Goal: Information Seeking & Learning: Find specific page/section

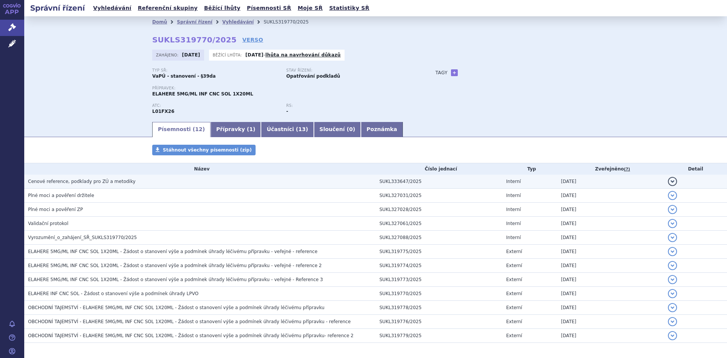
click at [116, 184] on span "Cenové reference, podklady pro ZÚ a metodiky" at bounding box center [82, 181] width 108 height 5
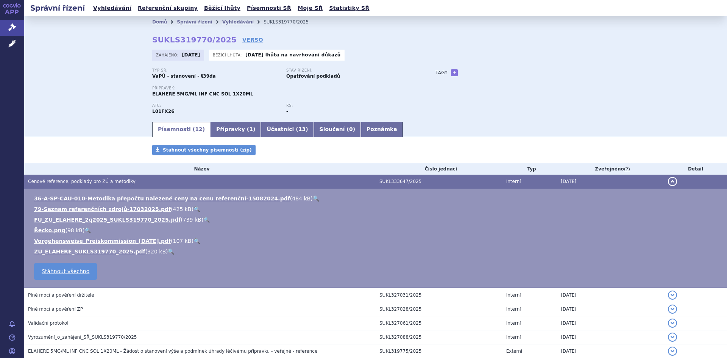
click at [168, 252] on link "🔍" at bounding box center [171, 252] width 6 height 6
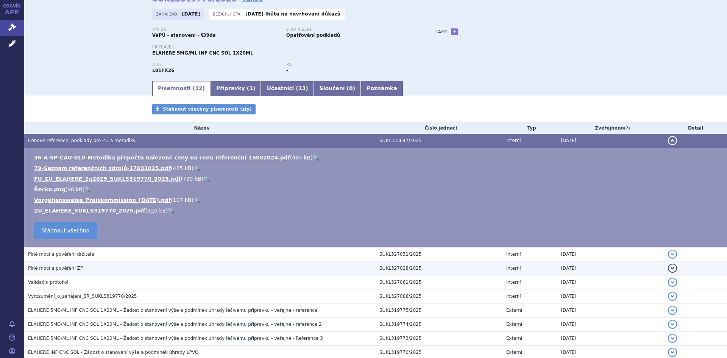
scroll to position [41, 0]
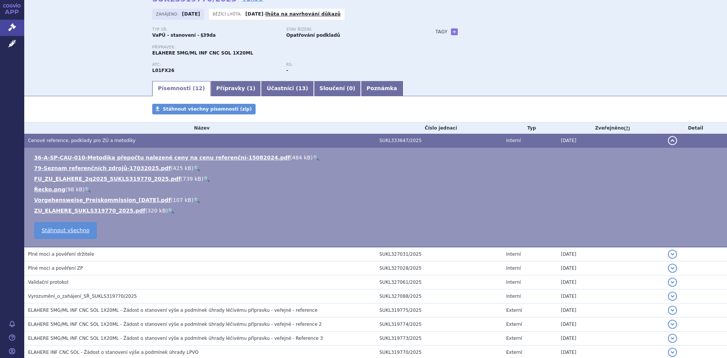
click at [168, 211] on link "🔍" at bounding box center [171, 211] width 6 height 6
click at [203, 177] on link "🔍" at bounding box center [206, 179] width 6 height 6
click at [203, 178] on link "🔍" at bounding box center [206, 179] width 6 height 6
click at [168, 210] on link "🔍" at bounding box center [171, 211] width 6 height 6
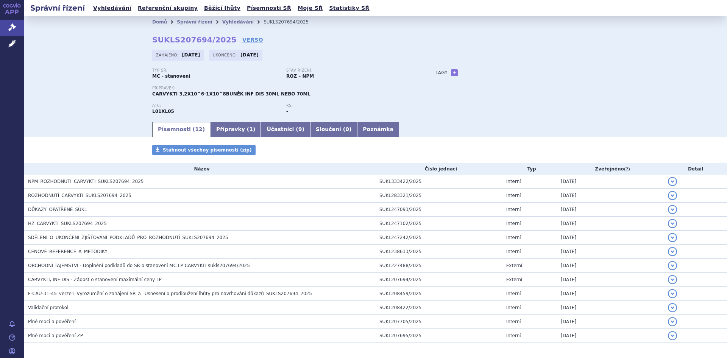
scroll to position [30, 0]
